Goal: Transaction & Acquisition: Download file/media

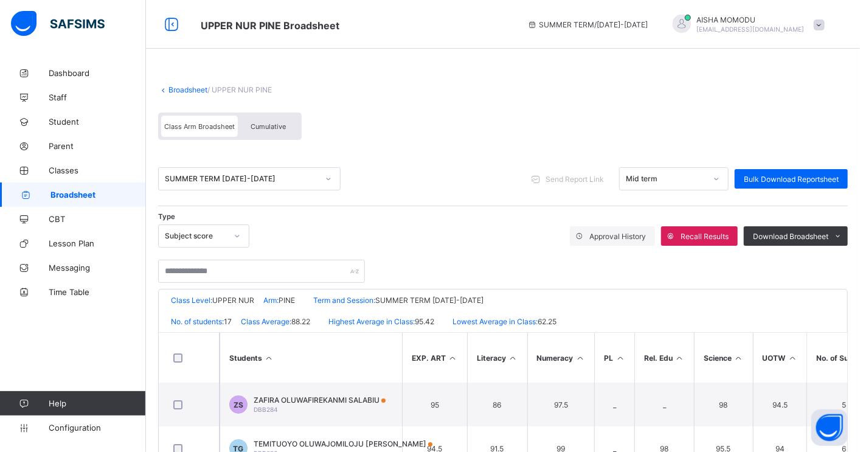
click at [60, 145] on span "Parent" at bounding box center [97, 146] width 97 height 10
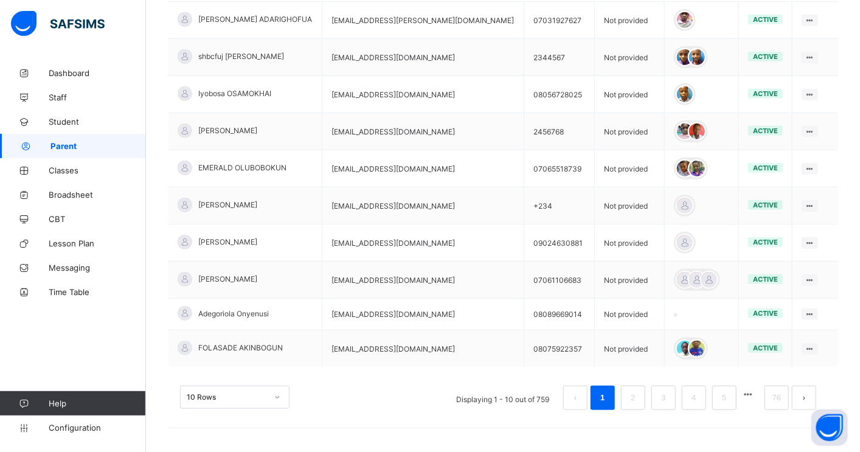
scroll to position [321, 0]
click at [277, 393] on div "10 Rows Displaying 1 - 10 out of 759 1 2 3 4 5 76" at bounding box center [503, 391] width 670 height 61
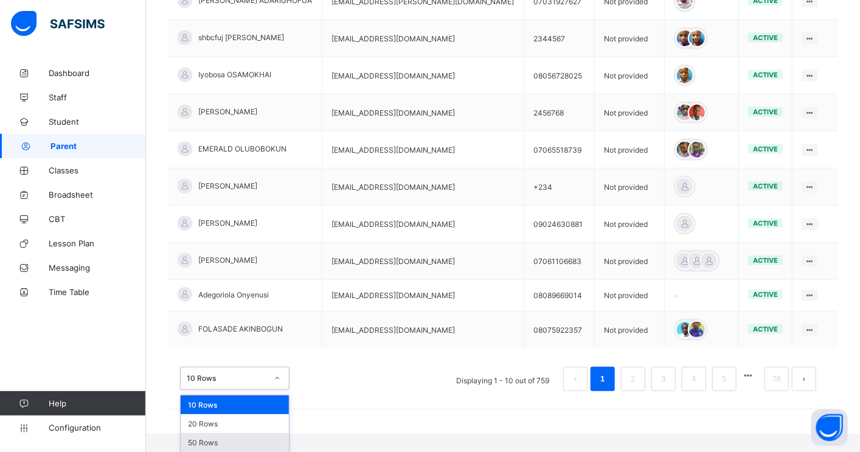
click at [226, 439] on div "50 Rows" at bounding box center [235, 442] width 108 height 19
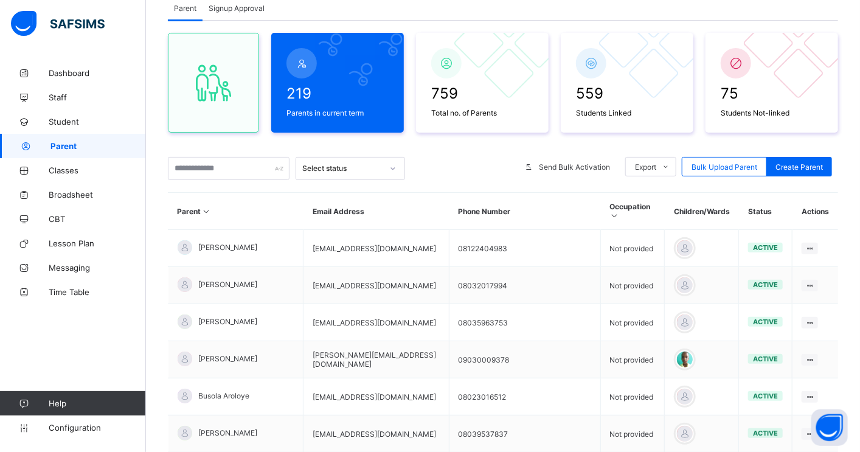
scroll to position [302, 0]
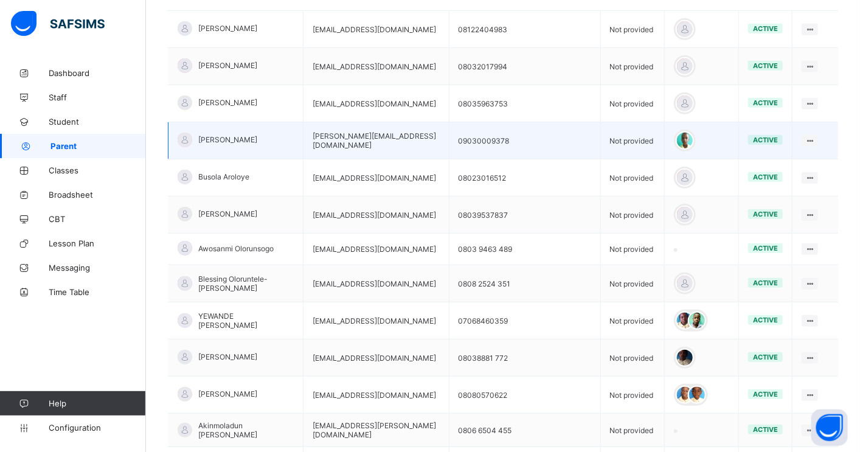
click at [222, 144] on span "[PERSON_NAME]" at bounding box center [227, 139] width 59 height 9
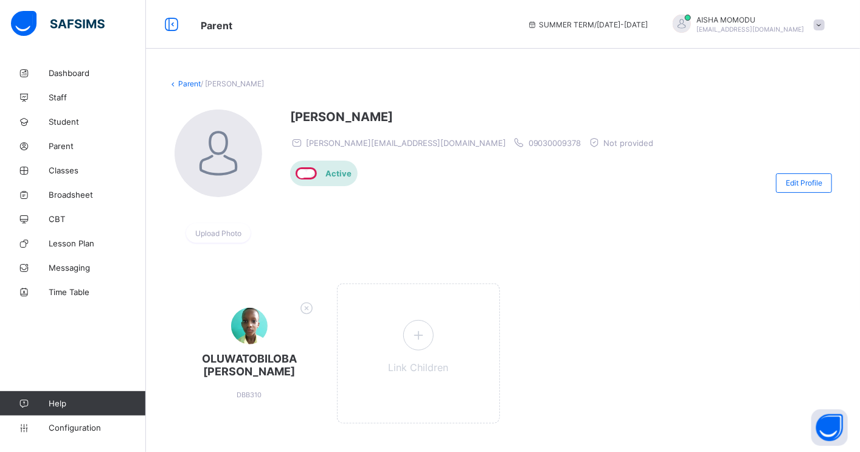
scroll to position [83, 0]
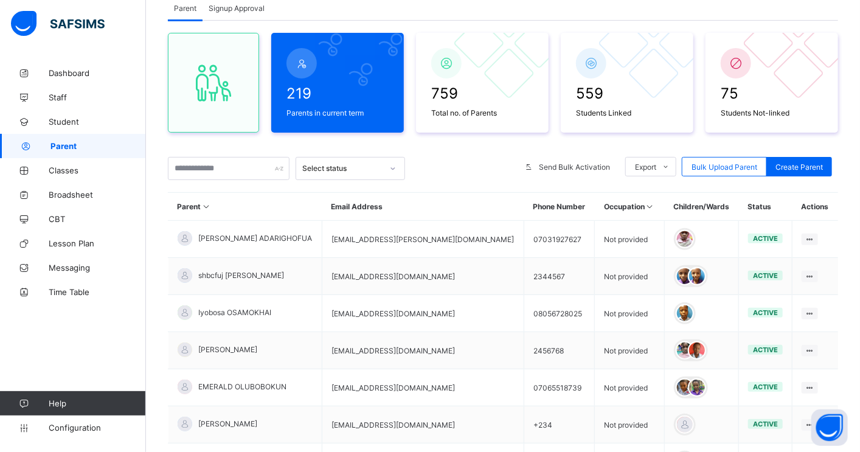
click at [387, 168] on div at bounding box center [393, 168] width 21 height 19
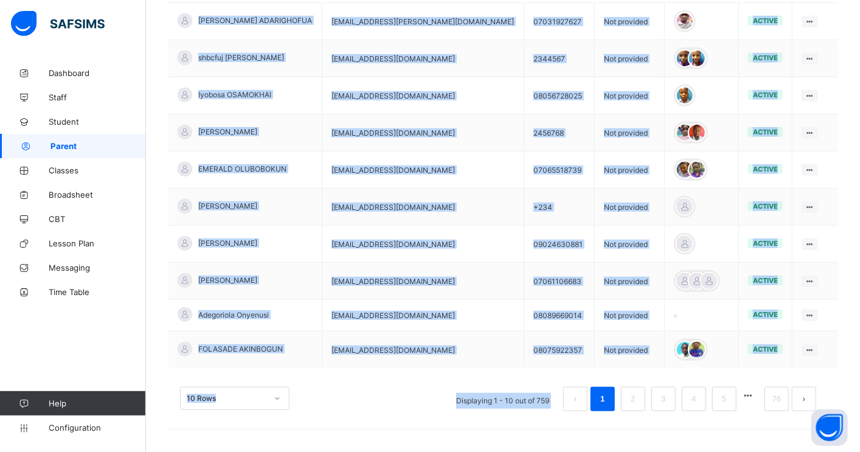
scroll to position [302, 0]
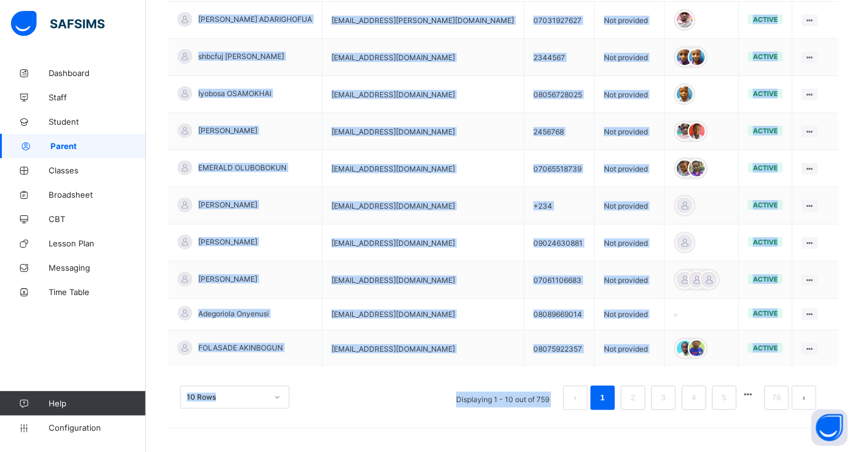
drag, startPoint x: 176, startPoint y: 209, endPoint x: 531, endPoint y: 397, distance: 402.6
click at [572, 410] on div "Parent Email Address Phone Number Occupation Children/Wards Status Actions [PER…" at bounding box center [503, 197] width 670 height 449
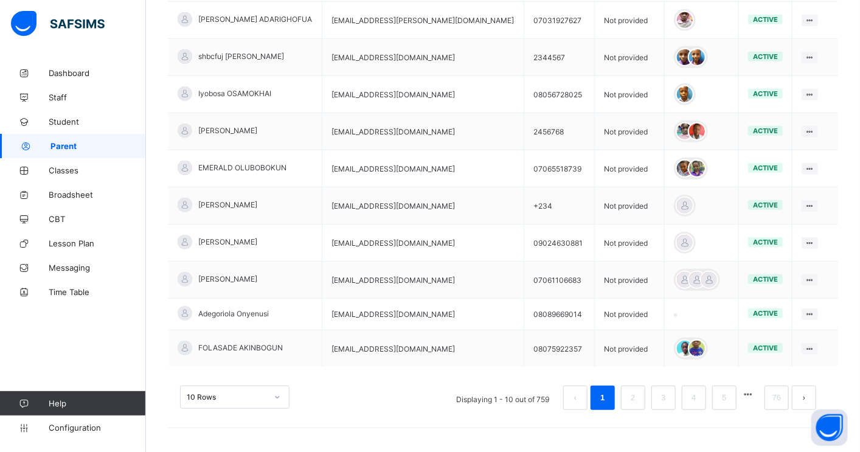
scroll to position [321, 0]
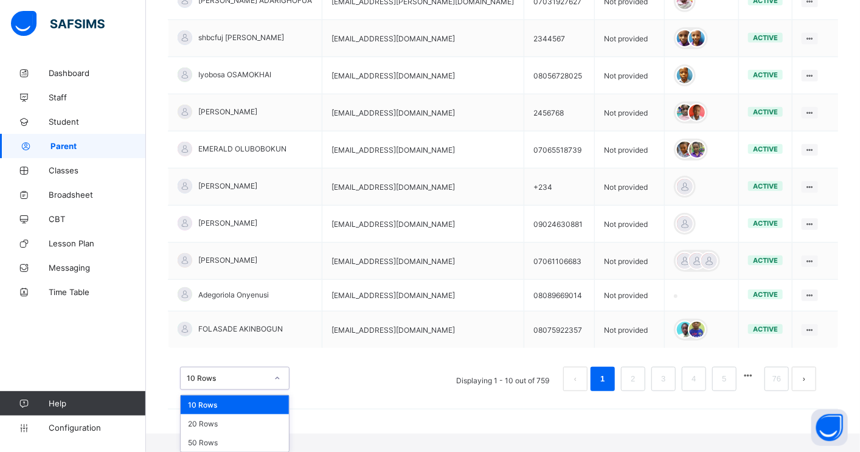
click at [276, 391] on div "option 10 Rows focused, 1 of 3. 3 results available. Use Up and Down to choose …" at bounding box center [503, 372] width 670 height 61
click at [223, 438] on div "50 Rows" at bounding box center [235, 442] width 108 height 19
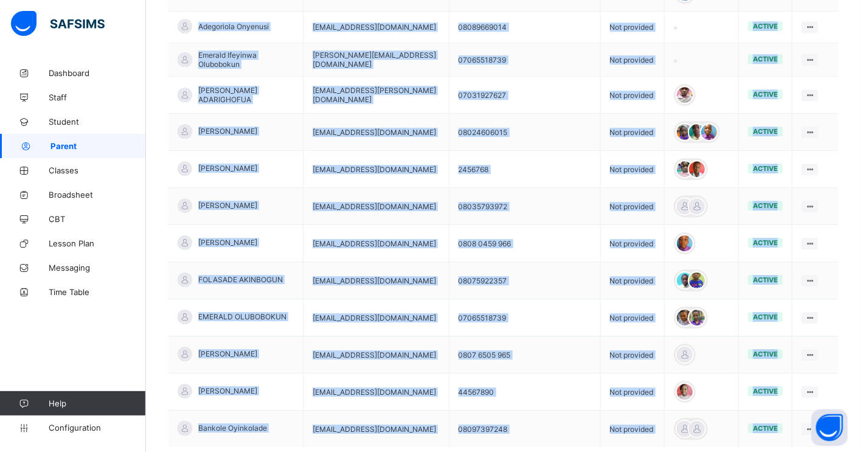
scroll to position [1742, 0]
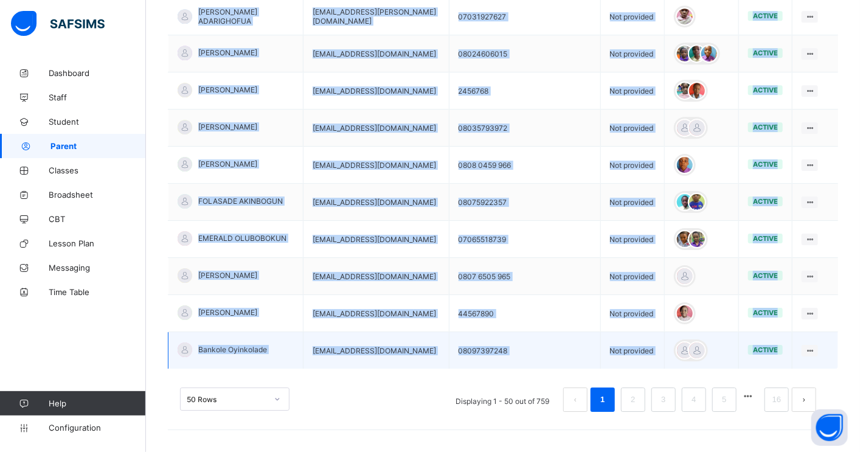
drag, startPoint x: 167, startPoint y: 321, endPoint x: 771, endPoint y: 352, distance: 605.3
copy table "Parent Email Address Phone Number Occupation Children/Wards Status Actions [PER…"
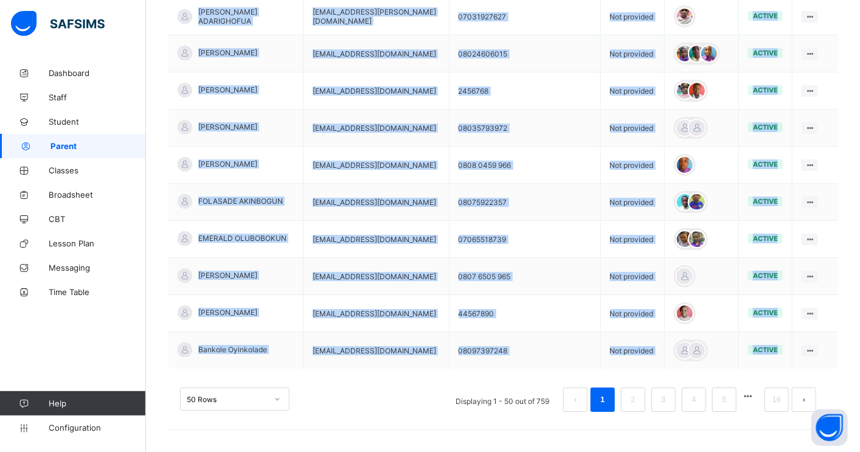
click at [810, 396] on button "next page" at bounding box center [804, 399] width 24 height 24
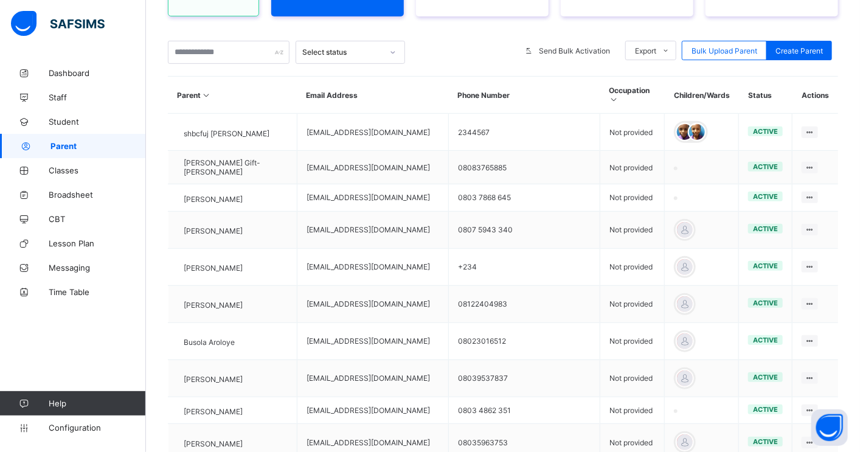
scroll to position [199, 0]
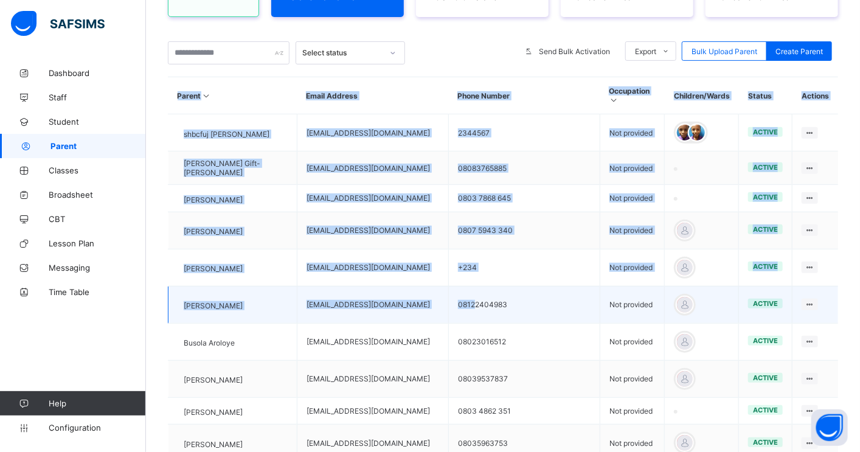
drag, startPoint x: 159, startPoint y: 136, endPoint x: 512, endPoint y: 298, distance: 388.0
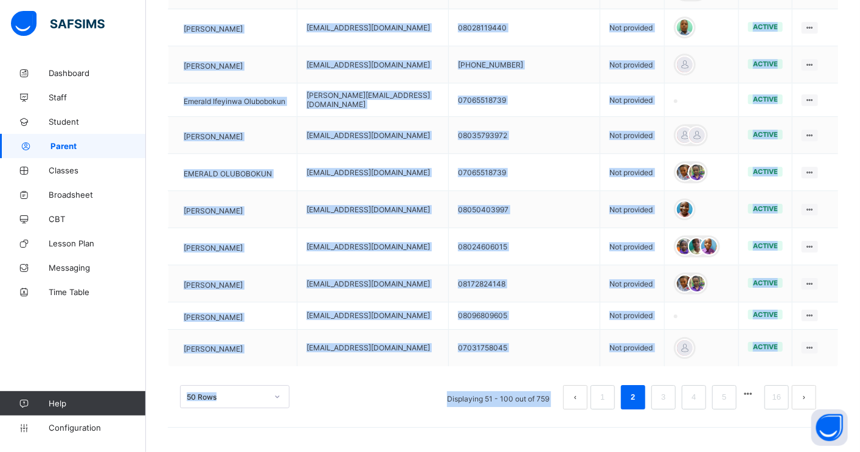
scroll to position [1726, 0]
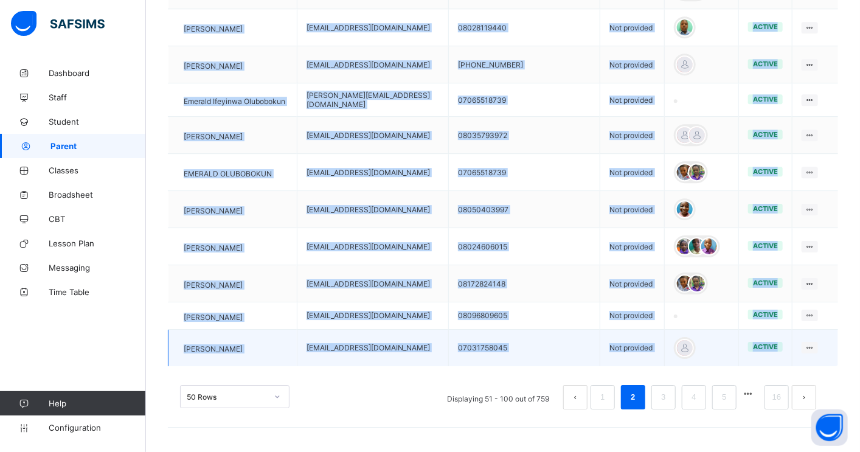
drag, startPoint x: 168, startPoint y: 139, endPoint x: 783, endPoint y: 359, distance: 653.6
copy tbody "shbcfuj kayode-ajayi [EMAIL_ADDRESS][DOMAIN_NAME] 2344567 Not provided active E…"
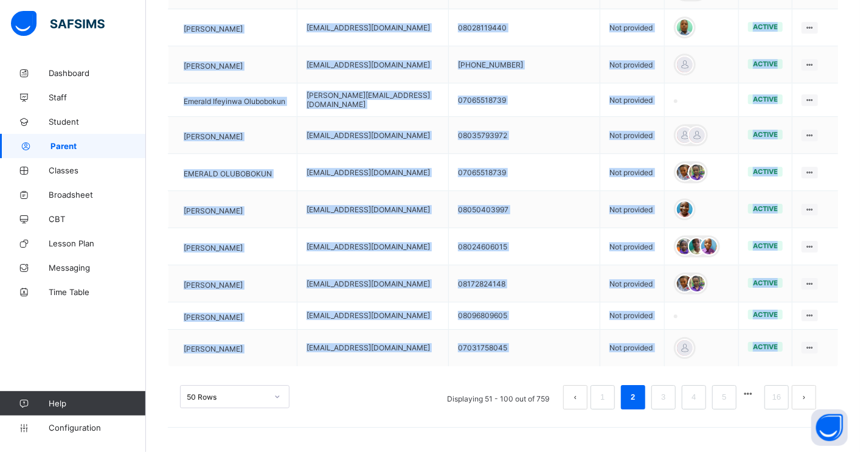
click at [812, 396] on button "next page" at bounding box center [804, 397] width 24 height 24
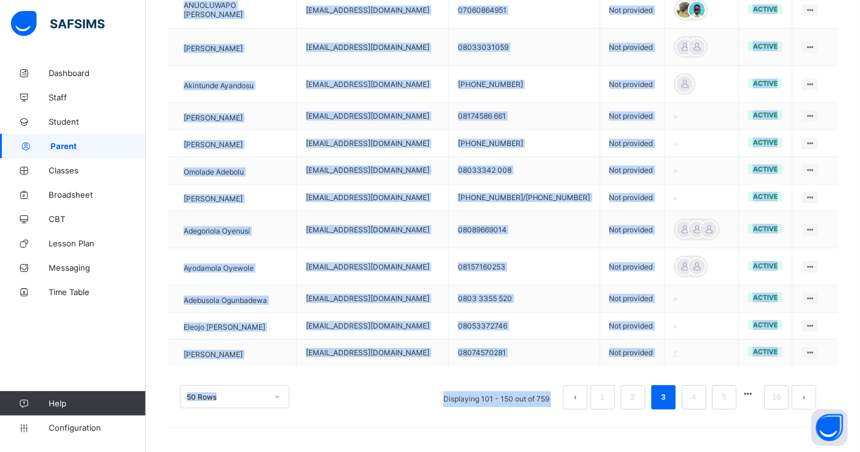
scroll to position [1720, 0]
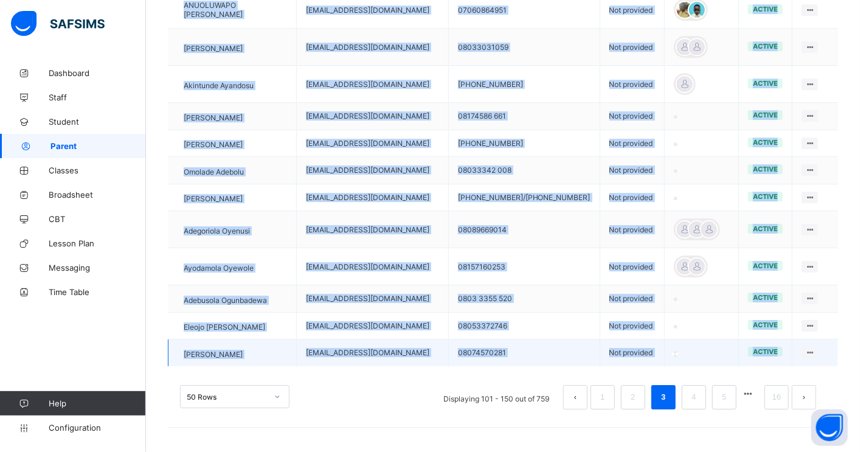
drag, startPoint x: 156, startPoint y: 282, endPoint x: 788, endPoint y: 345, distance: 635.0
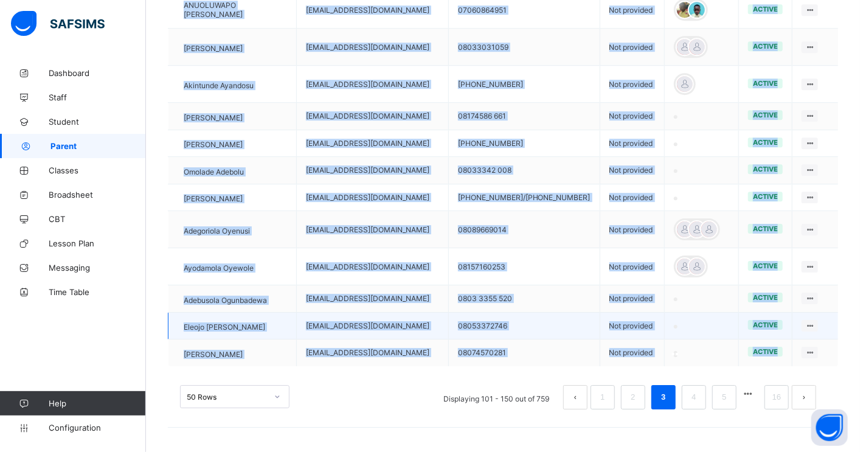
copy table "Parent Email Address Phone Number Occupation Children/Wards Status Actions [PER…"
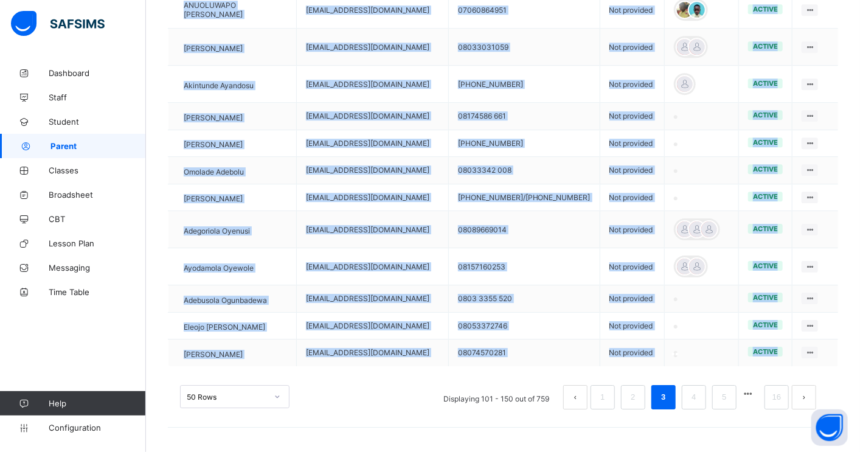
click at [816, 401] on button "next page" at bounding box center [804, 397] width 24 height 24
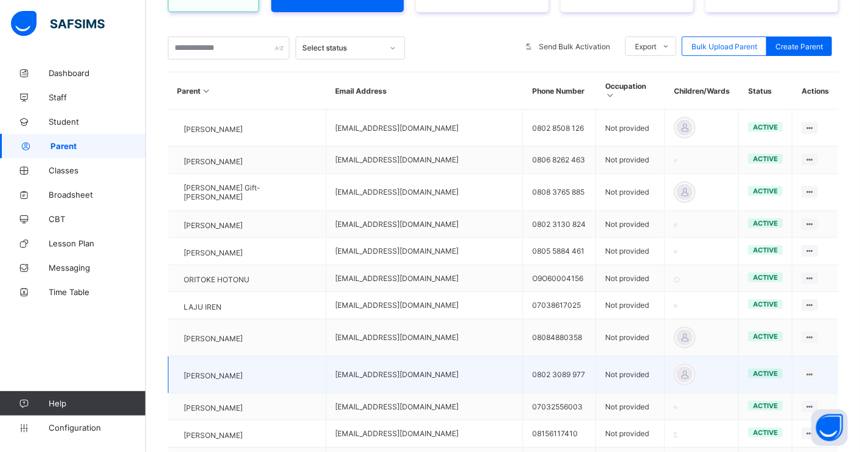
scroll to position [194, 0]
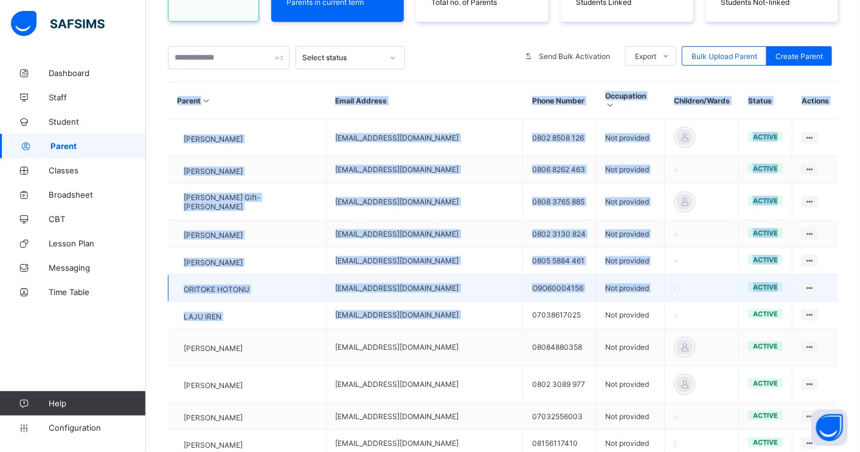
drag, startPoint x: 156, startPoint y: 137, endPoint x: 516, endPoint y: 299, distance: 394.1
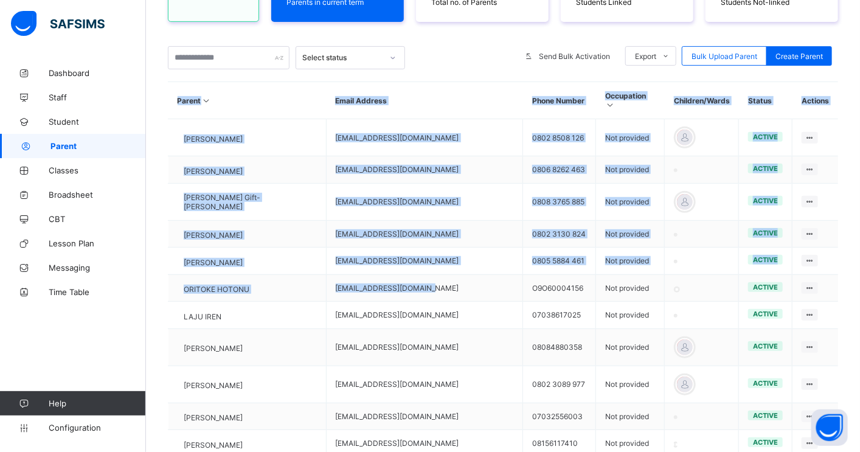
click at [240, 109] on th "Parent" at bounding box center [247, 100] width 158 height 37
drag, startPoint x: 156, startPoint y: 136, endPoint x: 522, endPoint y: 310, distance: 405.3
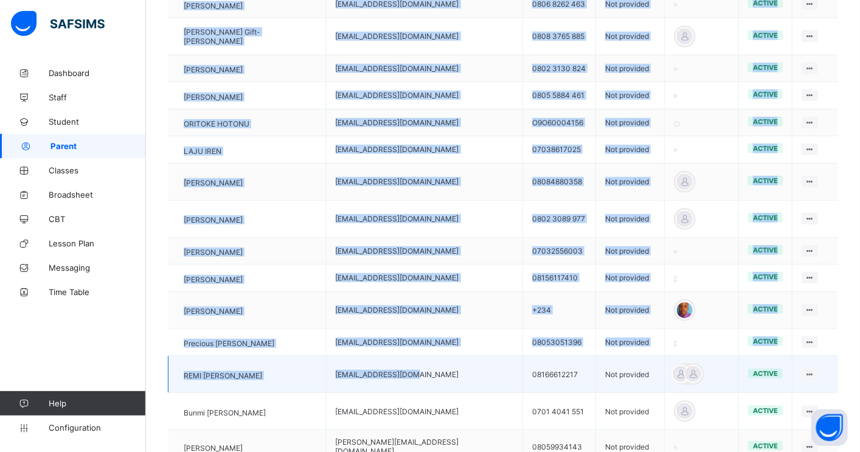
scroll to position [381, 0]
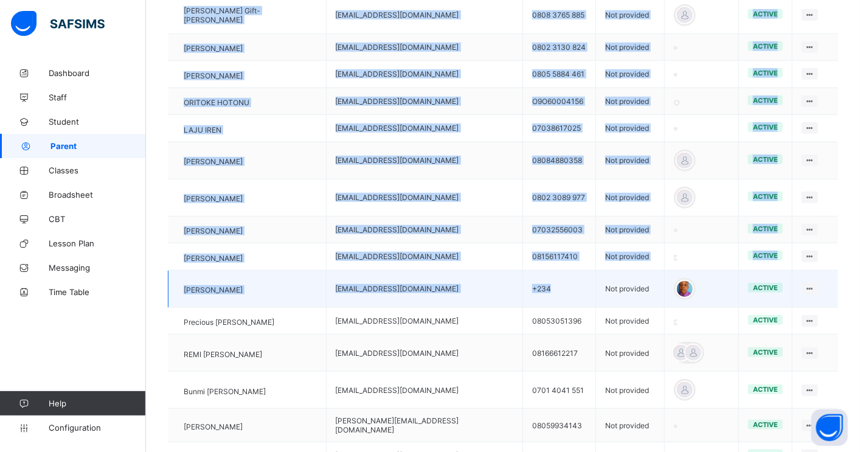
drag, startPoint x: 166, startPoint y: 126, endPoint x: 561, endPoint y: 316, distance: 437.9
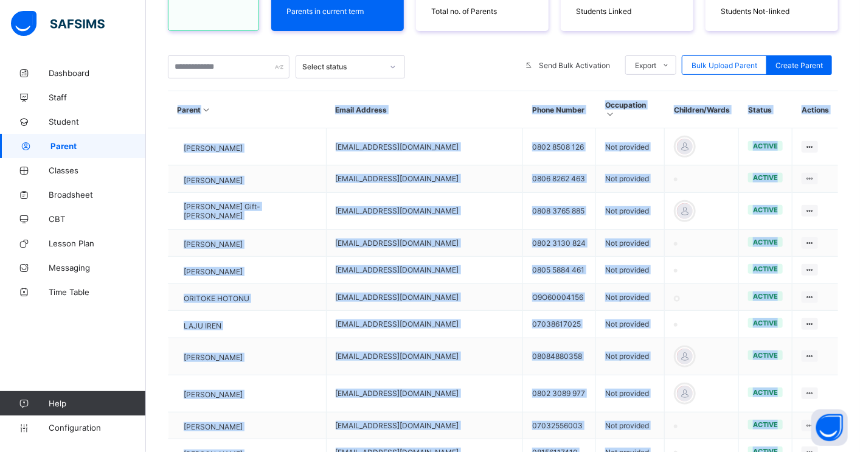
scroll to position [179, 0]
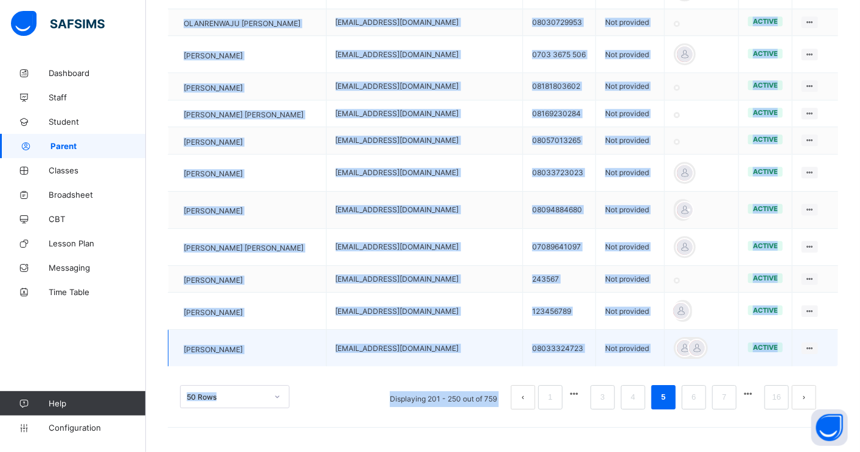
scroll to position [1726, 0]
drag, startPoint x: 156, startPoint y: 151, endPoint x: 839, endPoint y: 342, distance: 709.1
copy table "Parent Email Address Phone Number Occupation Children/Wards Status Actions [PER…"
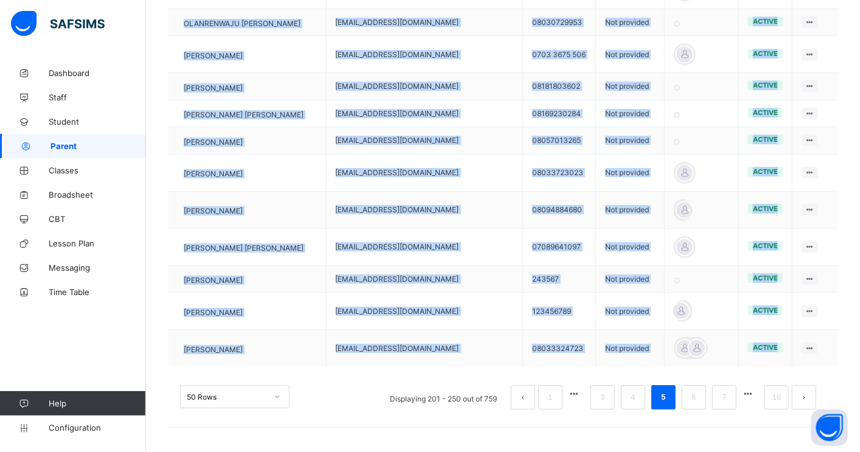
click at [816, 394] on button "next page" at bounding box center [804, 397] width 24 height 24
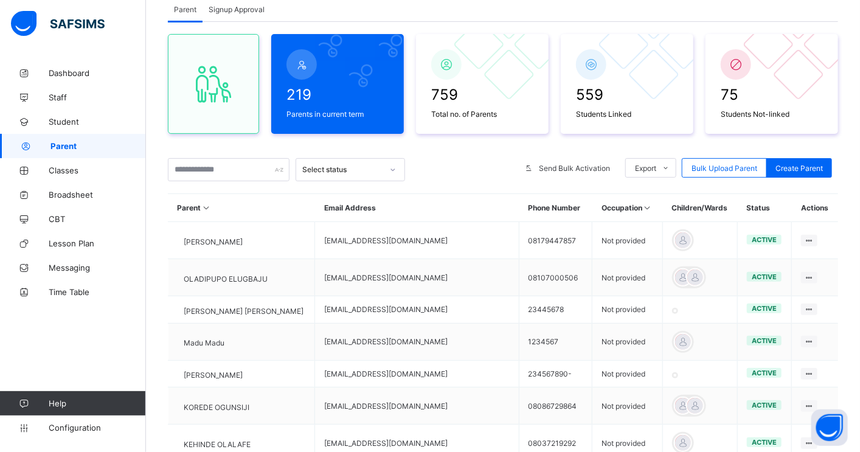
scroll to position [68, 0]
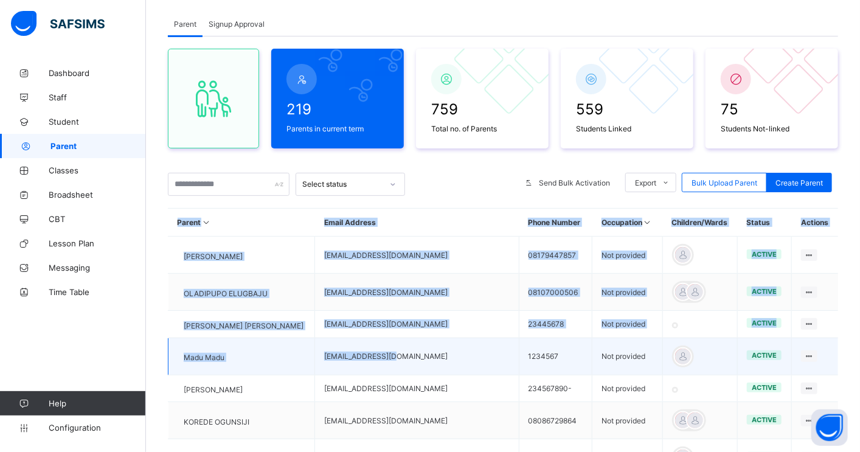
drag, startPoint x: 161, startPoint y: 247, endPoint x: 409, endPoint y: 373, distance: 278.5
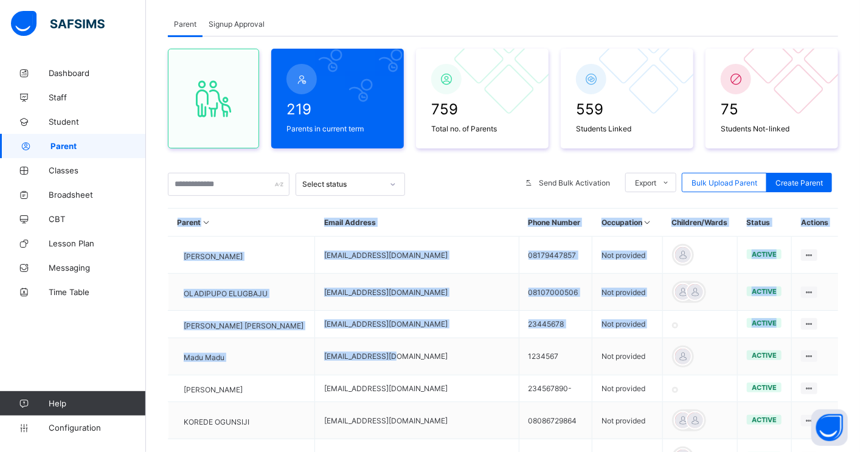
click at [224, 214] on th "Parent" at bounding box center [241, 223] width 147 height 28
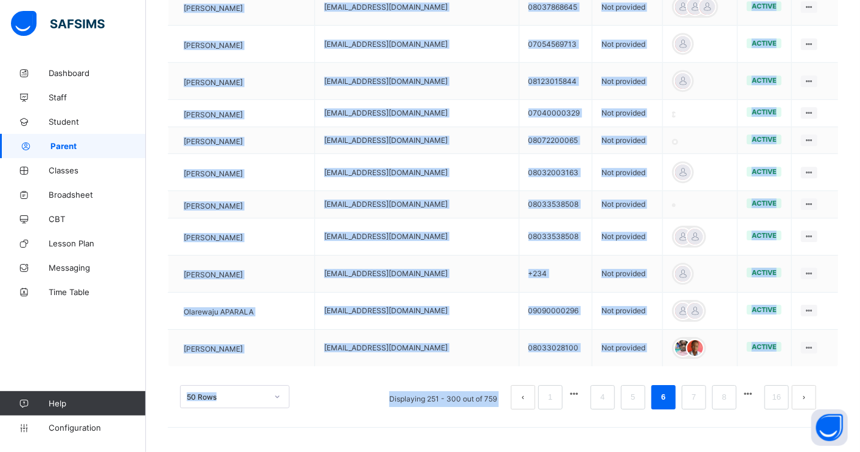
scroll to position [1775, 0]
drag, startPoint x: 157, startPoint y: 260, endPoint x: 522, endPoint y: 451, distance: 412.1
copy div "Parent Email Address Phone Number Occupation Children/Wards Status Actions [PER…"
click at [815, 396] on button "next page" at bounding box center [804, 397] width 24 height 24
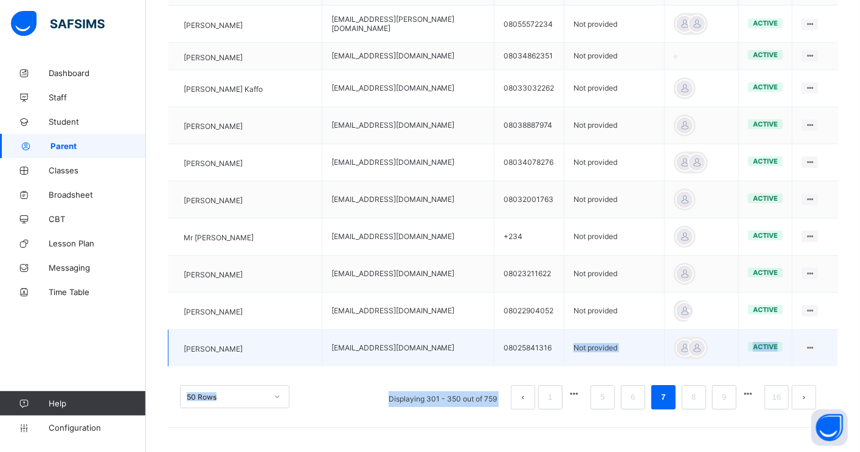
drag, startPoint x: 165, startPoint y: 144, endPoint x: 574, endPoint y: 355, distance: 459.6
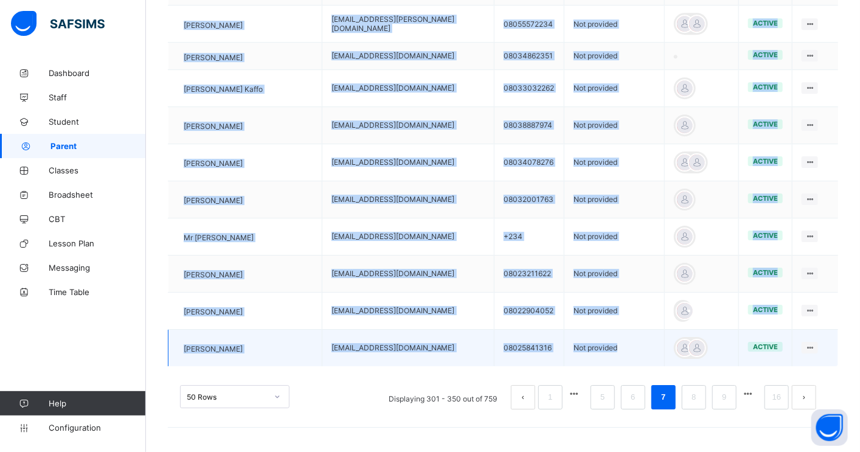
drag, startPoint x: 158, startPoint y: 201, endPoint x: 642, endPoint y: 352, distance: 507.0
copy table "Parent Email Address Phone Number Occupation Children/Wards Status Actions [PER…"
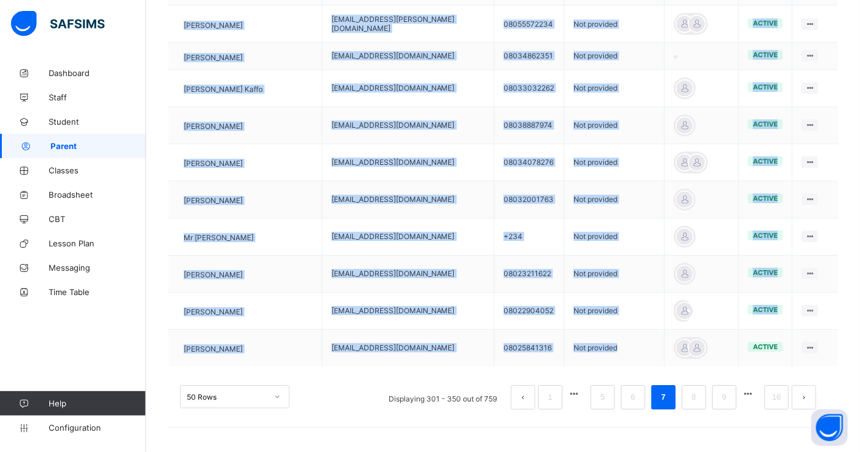
click at [815, 397] on button "next page" at bounding box center [804, 397] width 24 height 24
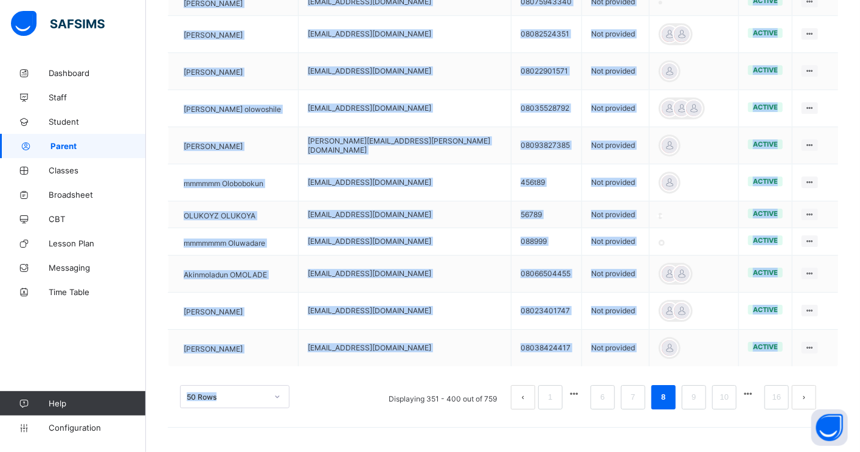
drag, startPoint x: 160, startPoint y: 318, endPoint x: 603, endPoint y: 377, distance: 447.2
click at [812, 395] on button "next page" at bounding box center [804, 397] width 24 height 24
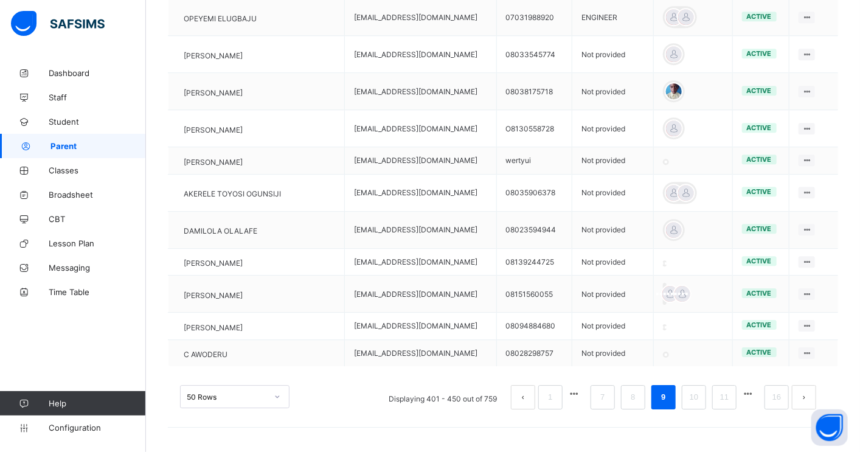
scroll to position [1794, 0]
drag, startPoint x: 163, startPoint y: 236, endPoint x: 513, endPoint y: 362, distance: 371.8
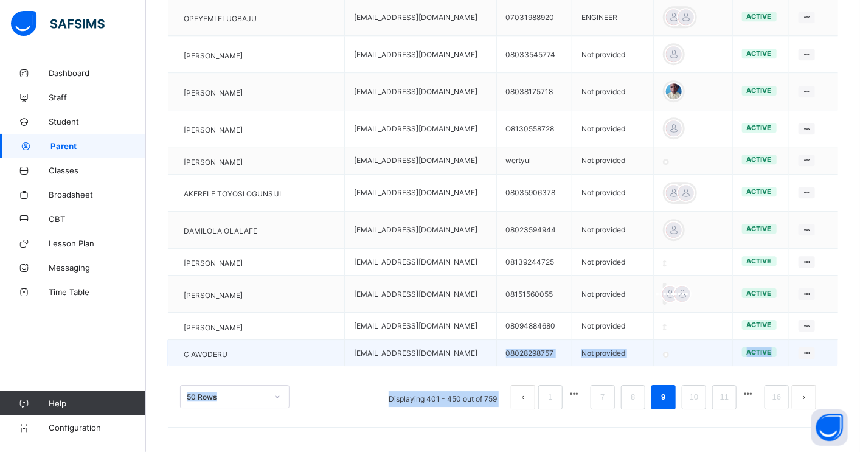
drag, startPoint x: 159, startPoint y: 328, endPoint x: 437, endPoint y: 343, distance: 278.3
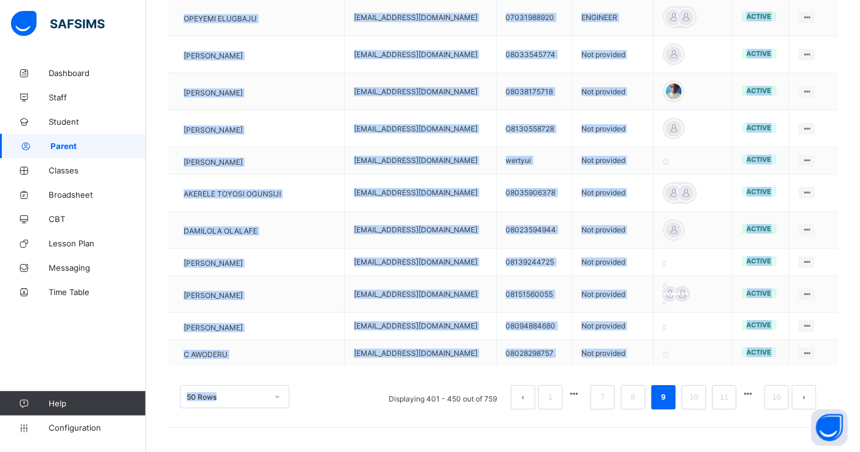
drag, startPoint x: 156, startPoint y: 140, endPoint x: 648, endPoint y: 369, distance: 542.2
click at [814, 397] on button "next page" at bounding box center [804, 397] width 24 height 24
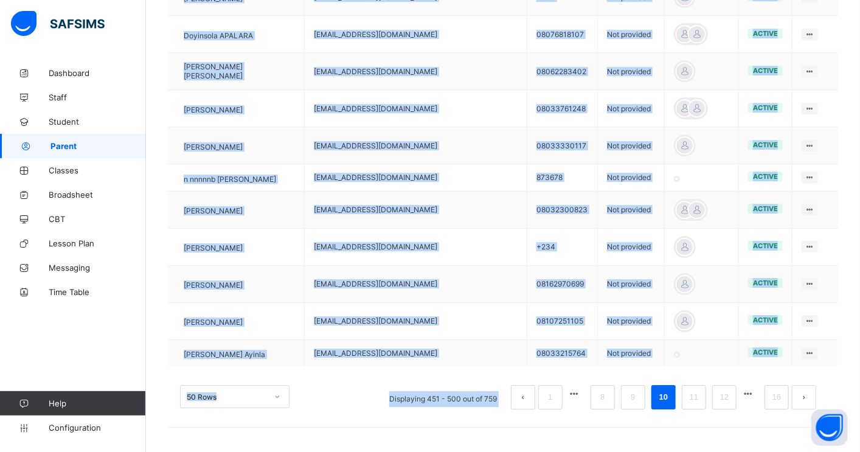
scroll to position [1770, 0]
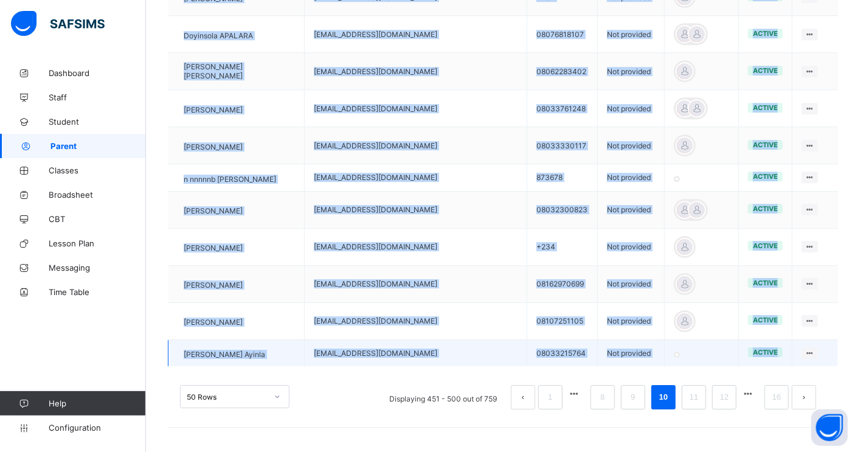
drag, startPoint x: 161, startPoint y: 196, endPoint x: 766, endPoint y: 357, distance: 626.6
copy table "Parent Email Address Phone Number Occupation Children/Wards Status Actions [PER…"
click at [810, 398] on button "next page" at bounding box center [804, 397] width 24 height 24
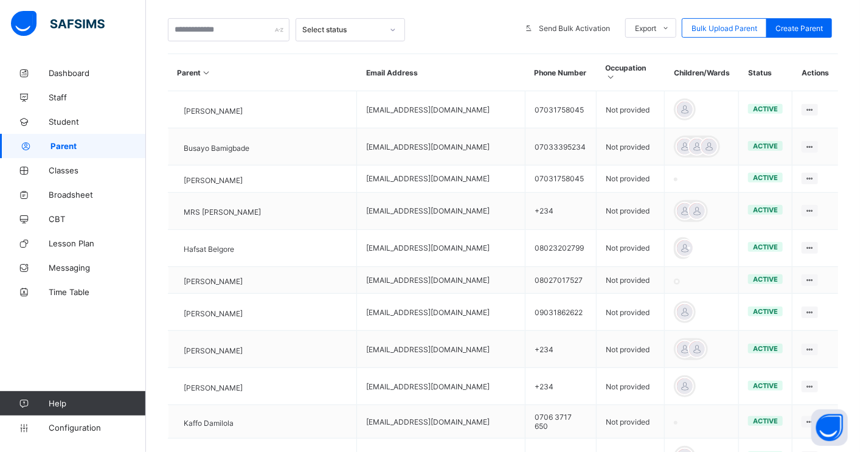
scroll to position [219, 0]
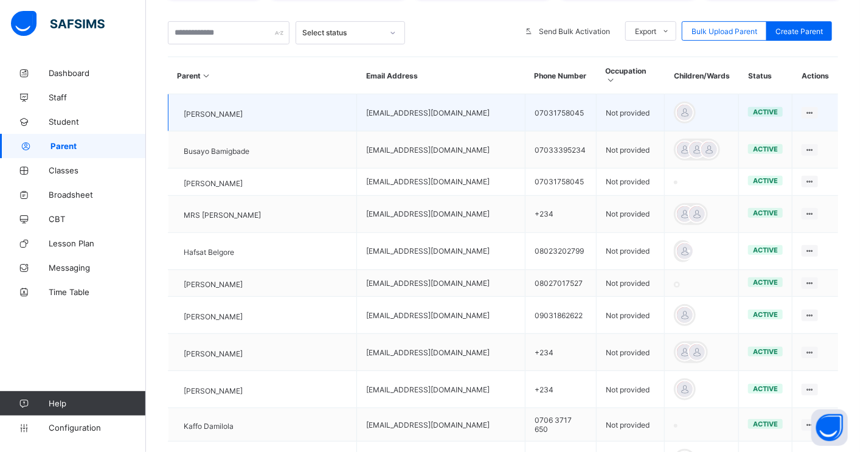
click at [171, 102] on td "[PERSON_NAME]" at bounding box center [262, 112] width 189 height 37
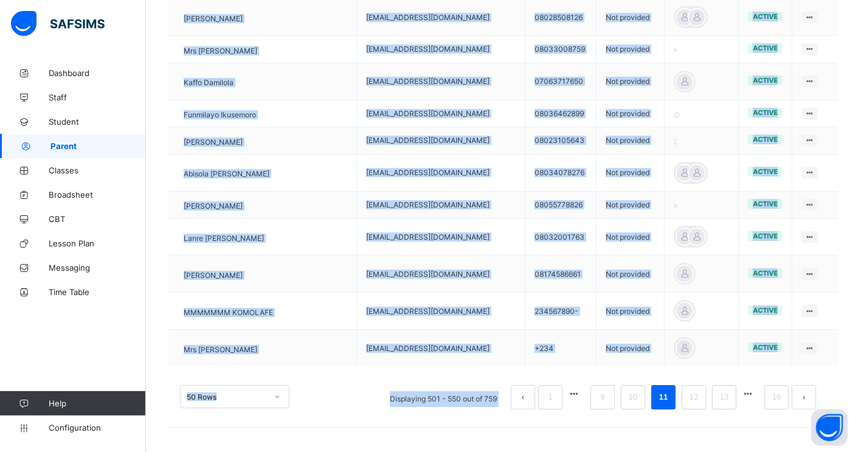
scroll to position [1759, 0]
drag, startPoint x: 161, startPoint y: 106, endPoint x: 658, endPoint y: 374, distance: 564.8
copy div "Parent Email Address Phone Number Occupation Children/Wards Status Actions [PER…"
click at [812, 399] on button "next page" at bounding box center [804, 397] width 24 height 24
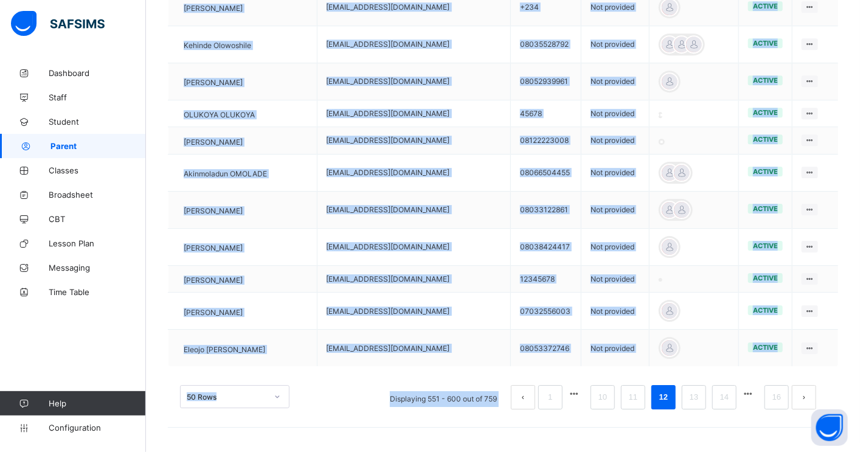
scroll to position [1790, 0]
drag, startPoint x: 162, startPoint y: 167, endPoint x: 622, endPoint y: 372, distance: 503.9
click at [811, 398] on button "next page" at bounding box center [804, 397] width 24 height 24
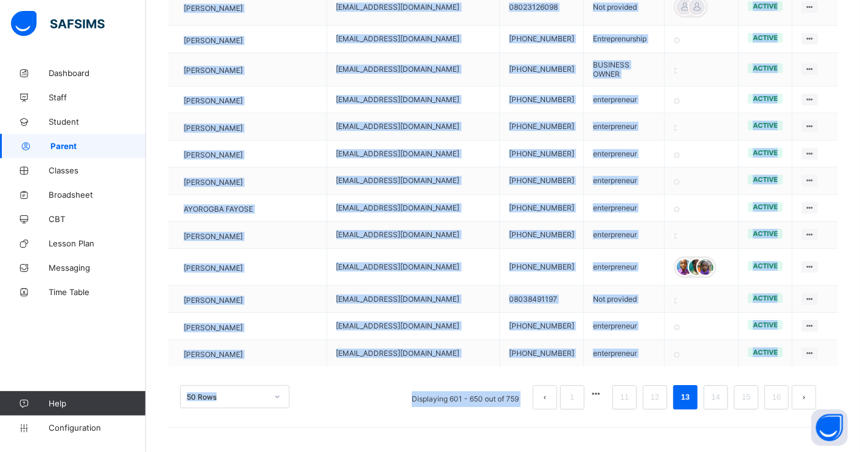
scroll to position [1753, 0]
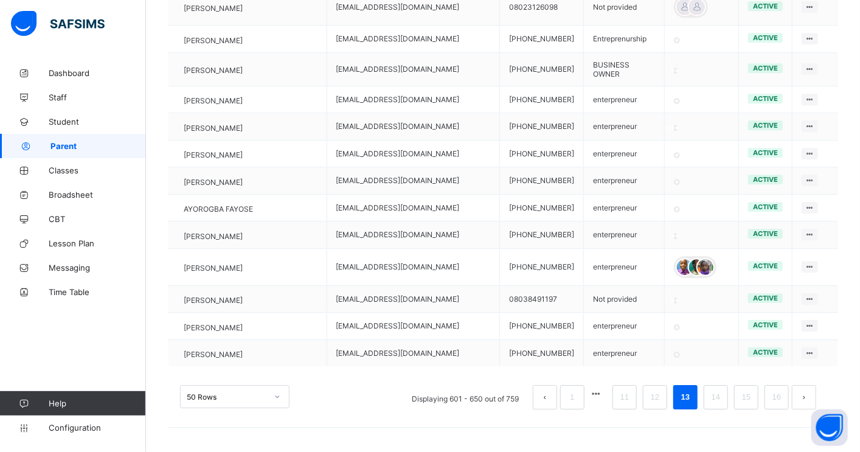
drag, startPoint x: 158, startPoint y: 184, endPoint x: 861, endPoint y: 314, distance: 714.8
click at [816, 399] on button "next page" at bounding box center [804, 397] width 24 height 24
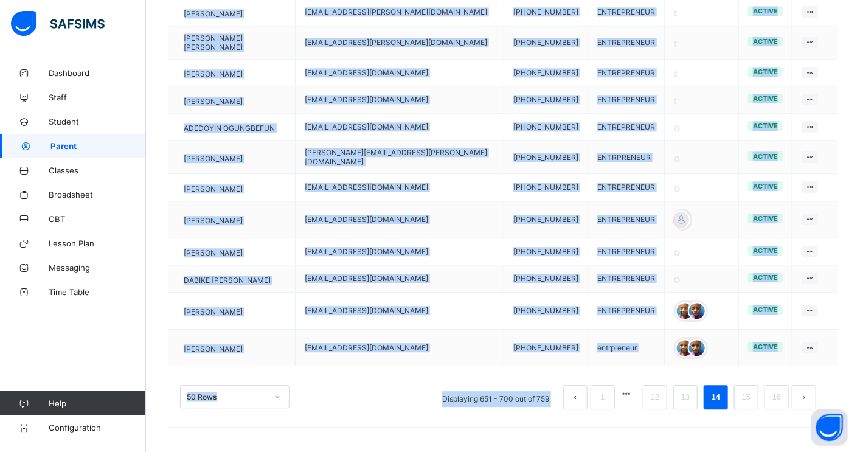
scroll to position [1791, 0]
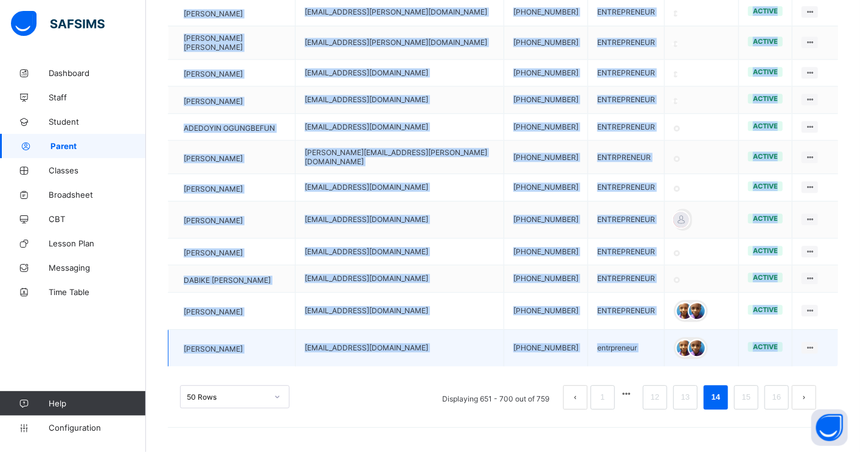
drag, startPoint x: 156, startPoint y: 311, endPoint x: 758, endPoint y: 356, distance: 604.3
copy table "Parent Email Address Phone Number Occupation Children/Wards Status Actions [PER…"
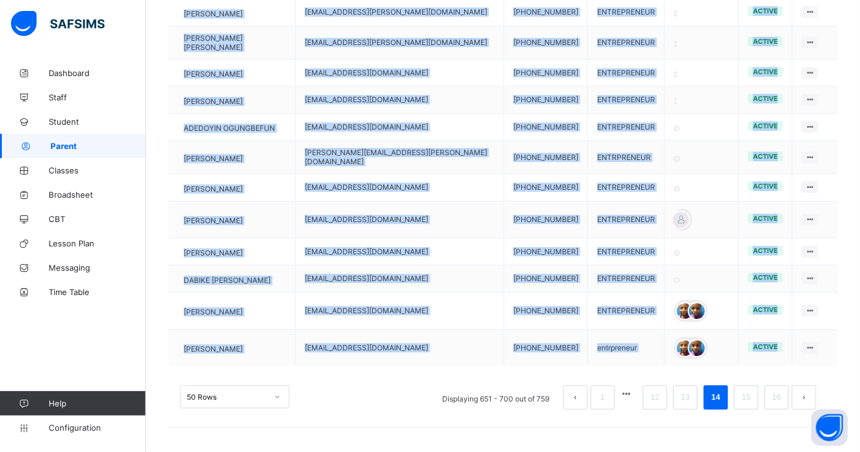
click at [815, 393] on button "next page" at bounding box center [804, 397] width 24 height 24
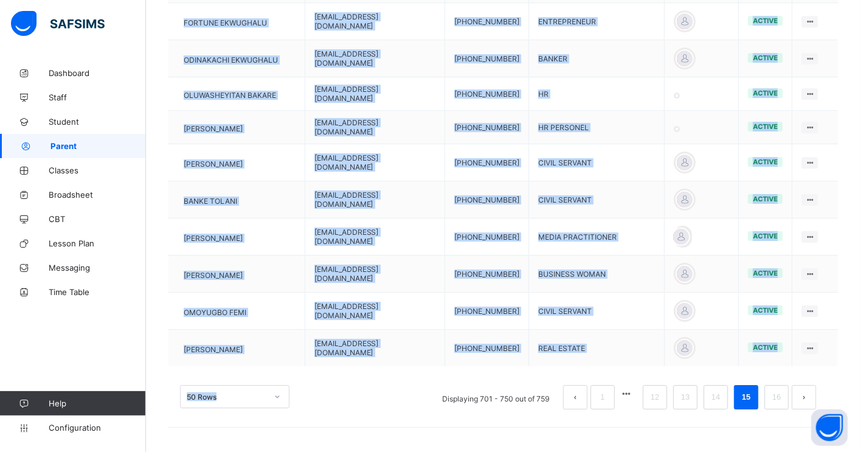
drag, startPoint x: 167, startPoint y: 209, endPoint x: 689, endPoint y: 366, distance: 545.0
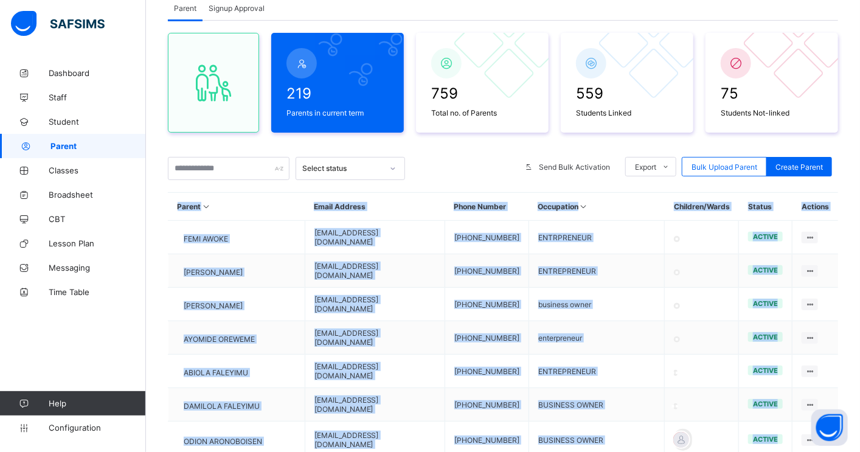
scroll to position [0, 0]
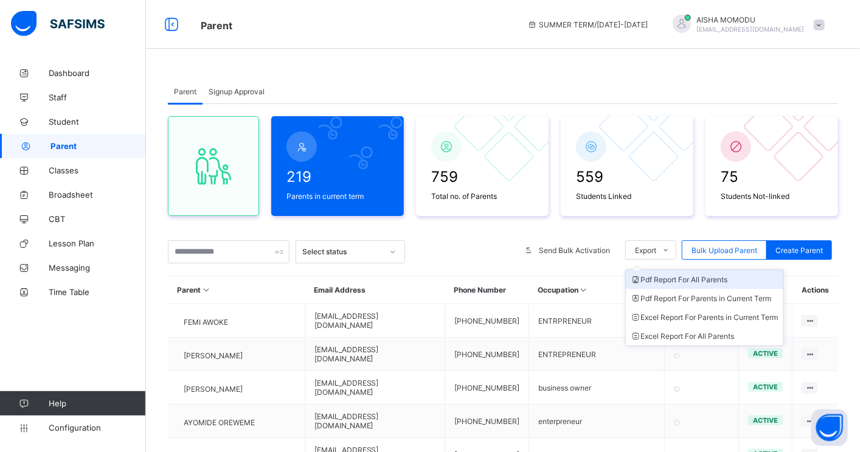
click at [704, 282] on li "Pdf Report For All Parents" at bounding box center [705, 279] width 158 height 19
click at [704, 282] on li "Pdf Report For All Parents" at bounding box center [724, 279] width 158 height 19
click at [671, 280] on li "Pdf Report For All Parents" at bounding box center [724, 279] width 158 height 19
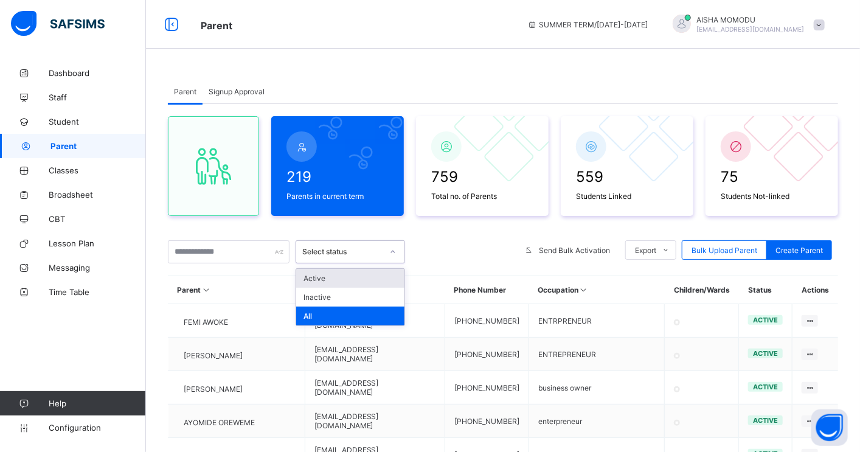
click at [392, 250] on icon at bounding box center [392, 252] width 7 height 12
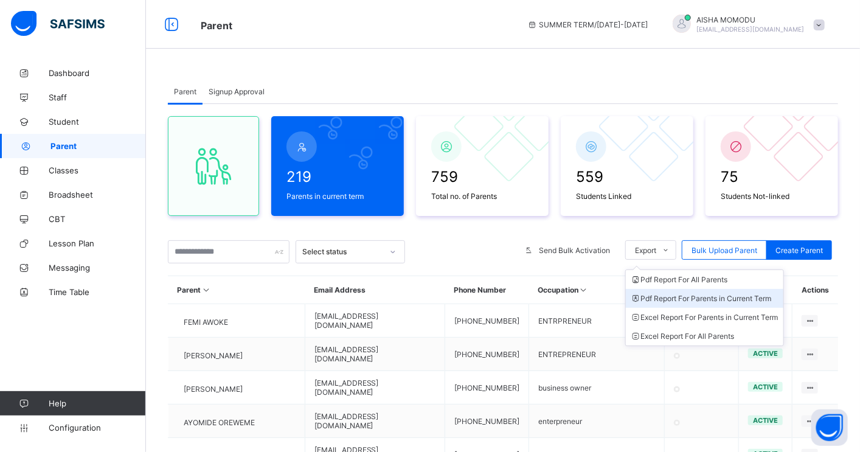
click at [677, 303] on li "Pdf Report For Parents in Current Term" at bounding box center [705, 298] width 158 height 19
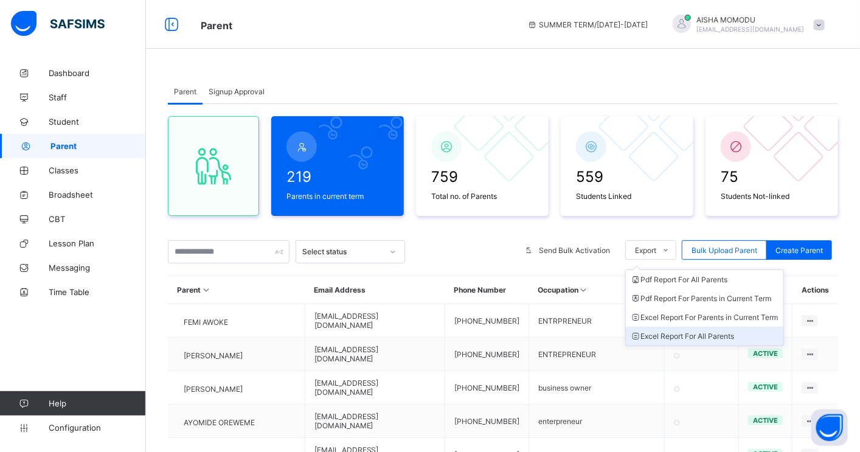
click at [682, 339] on li "Excel Report For All Parents" at bounding box center [705, 336] width 158 height 19
click at [682, 339] on li "Excel Report For All Parents" at bounding box center [724, 336] width 158 height 19
click at [692, 320] on li "Excel Report For Parents in Current Term" at bounding box center [705, 317] width 158 height 19
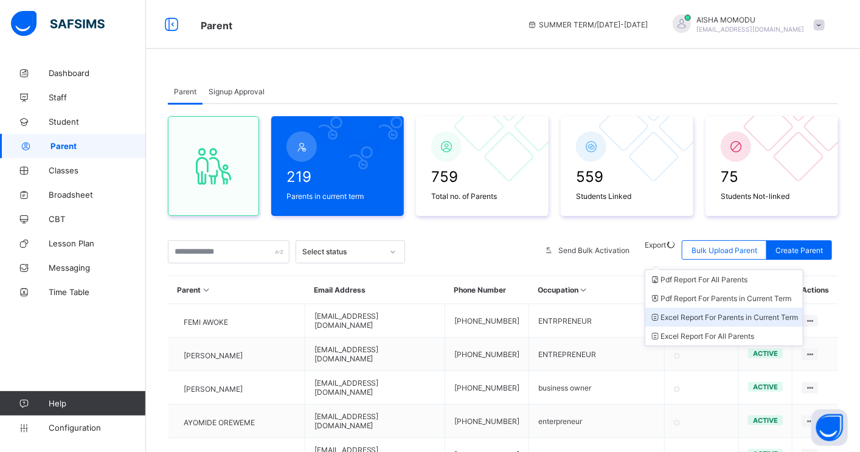
click at [692, 320] on li "Excel Report For Parents in Current Term" at bounding box center [724, 317] width 158 height 19
click at [681, 317] on li "Excel Report For Parents in Current Term" at bounding box center [705, 317] width 158 height 19
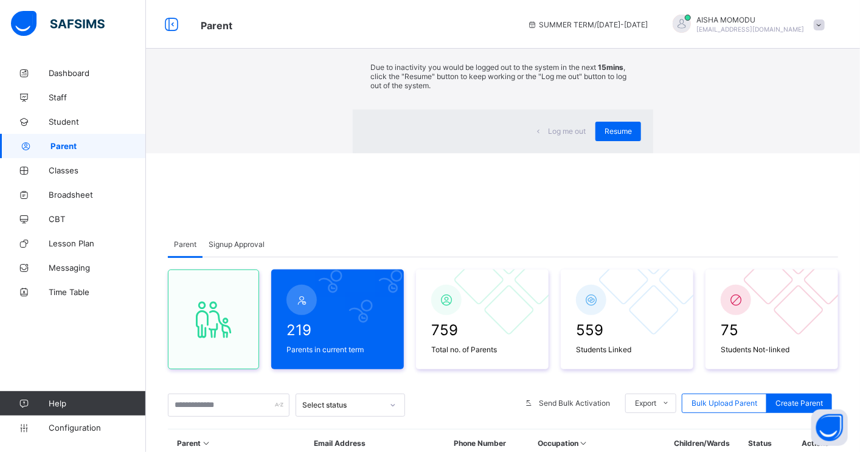
click at [629, 33] on div "×" at bounding box center [635, 22] width 12 height 21
